Goal: Find specific page/section: Find specific page/section

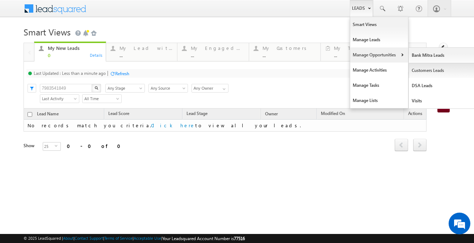
click at [417, 76] on link "Customers Leads" at bounding box center [441, 70] width 66 height 15
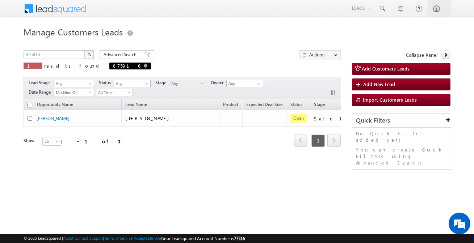
click at [144, 66] on span at bounding box center [146, 66] width 4 height 4
type input "Search Customers Leads"
